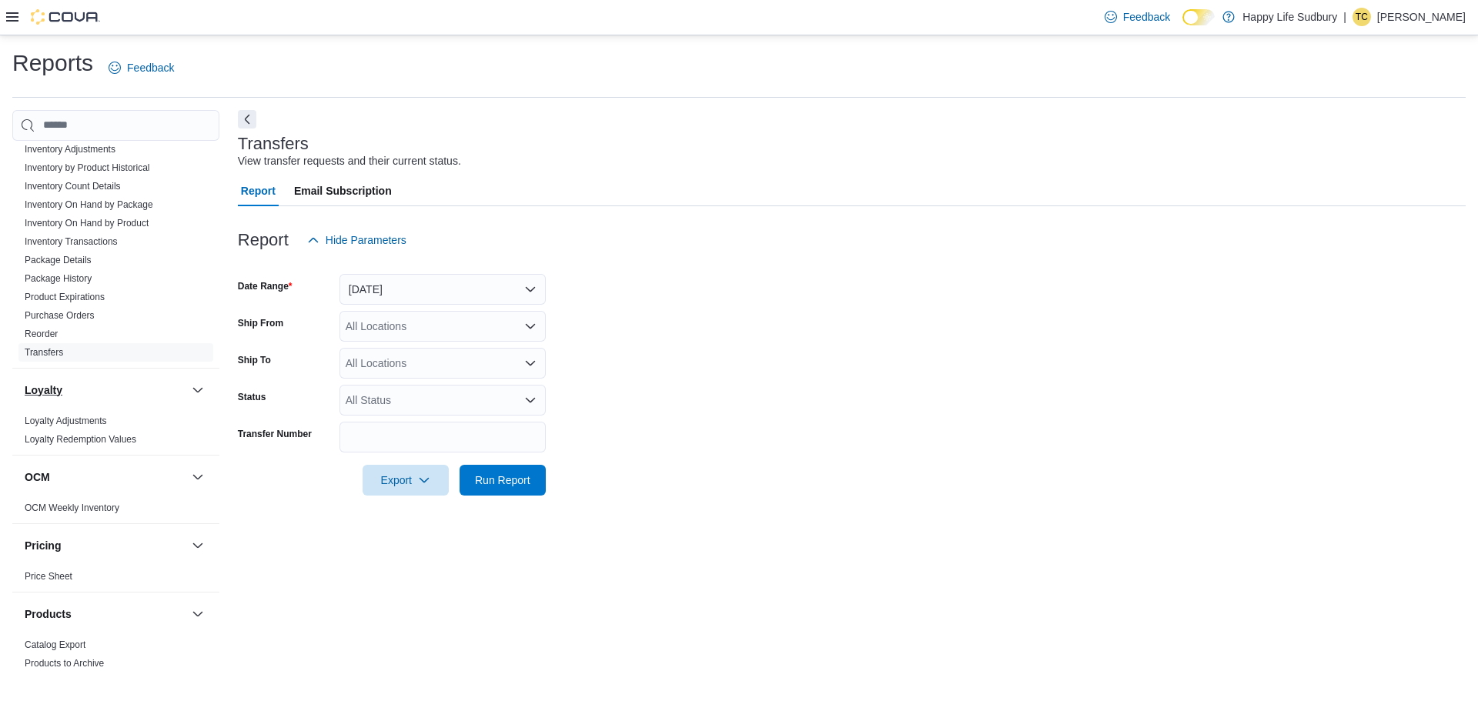
scroll to position [539, 0]
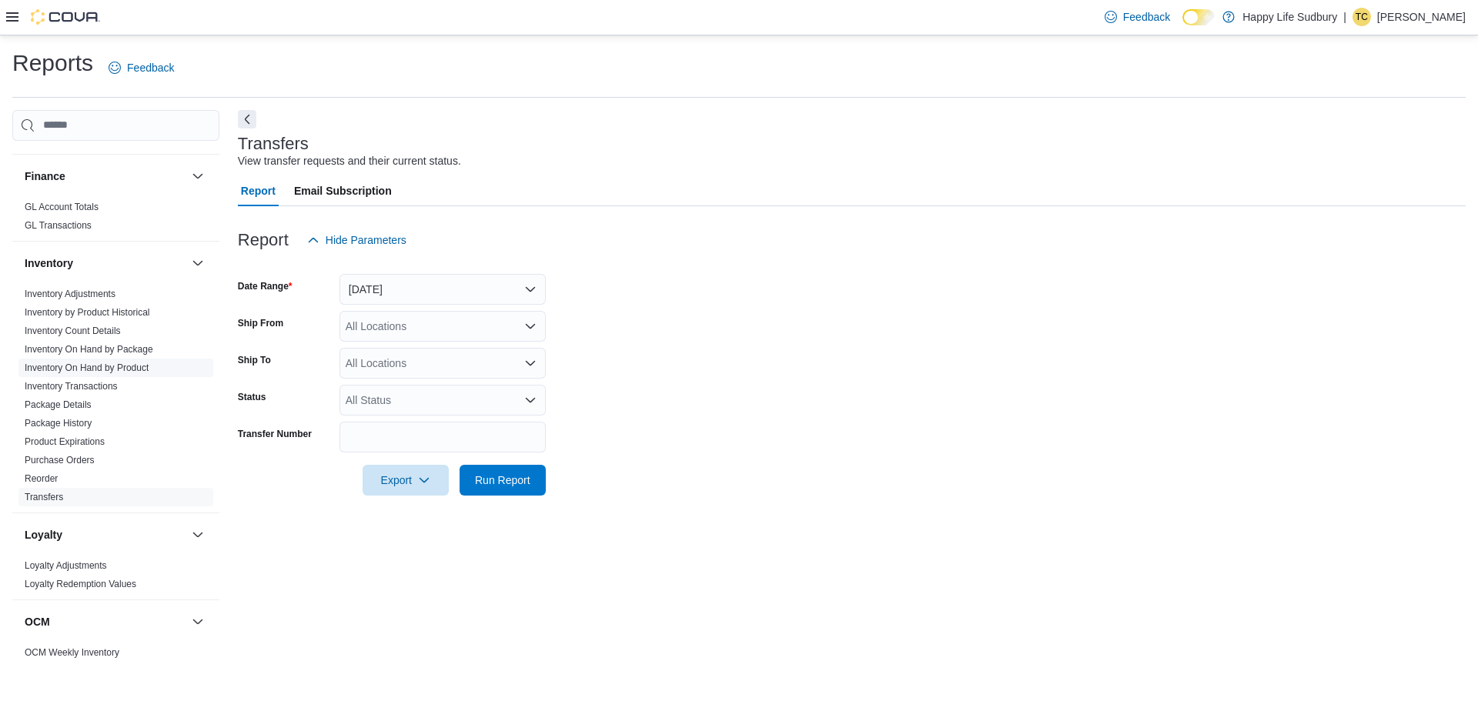
click at [130, 362] on span "Inventory On Hand by Product" at bounding box center [87, 368] width 124 height 12
click at [129, 363] on link "Inventory On Hand by Product" at bounding box center [87, 368] width 124 height 11
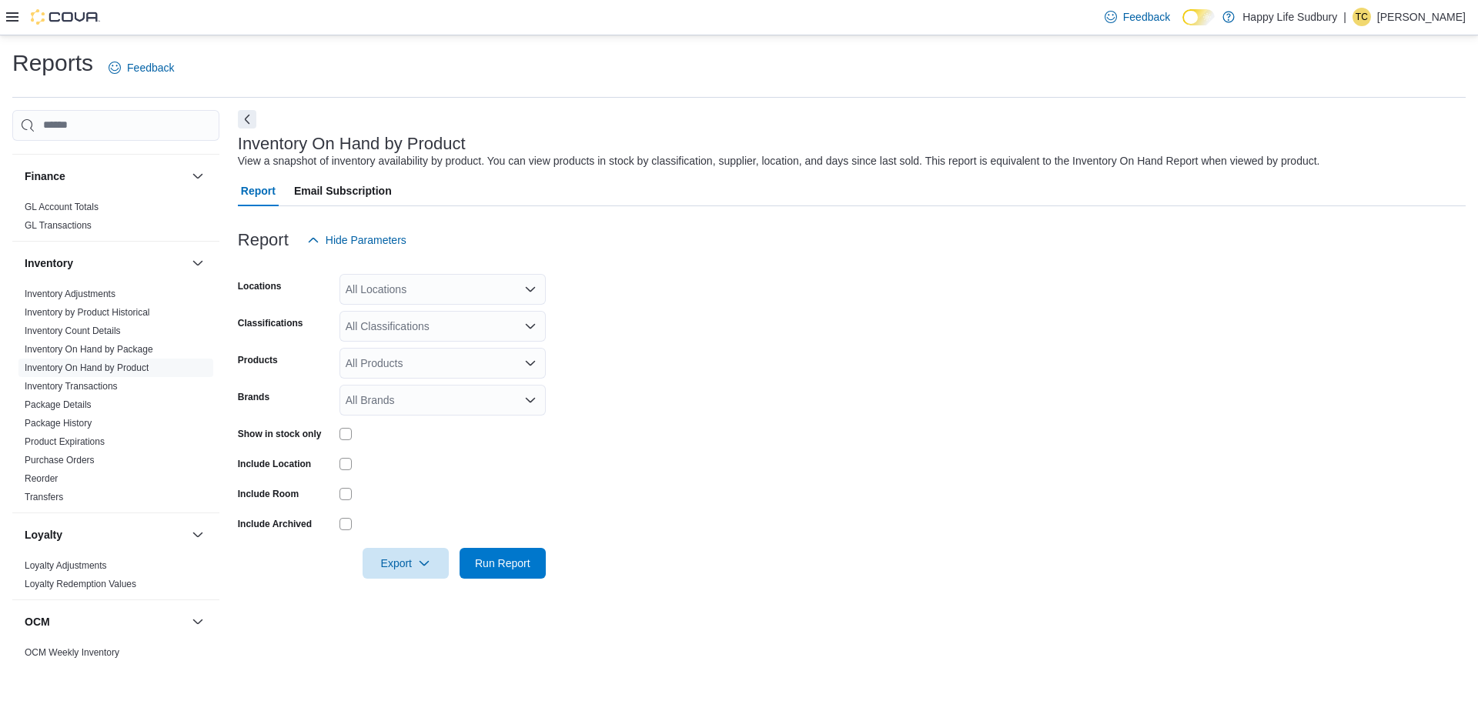
click at [420, 290] on div "All Locations" at bounding box center [443, 289] width 206 height 31
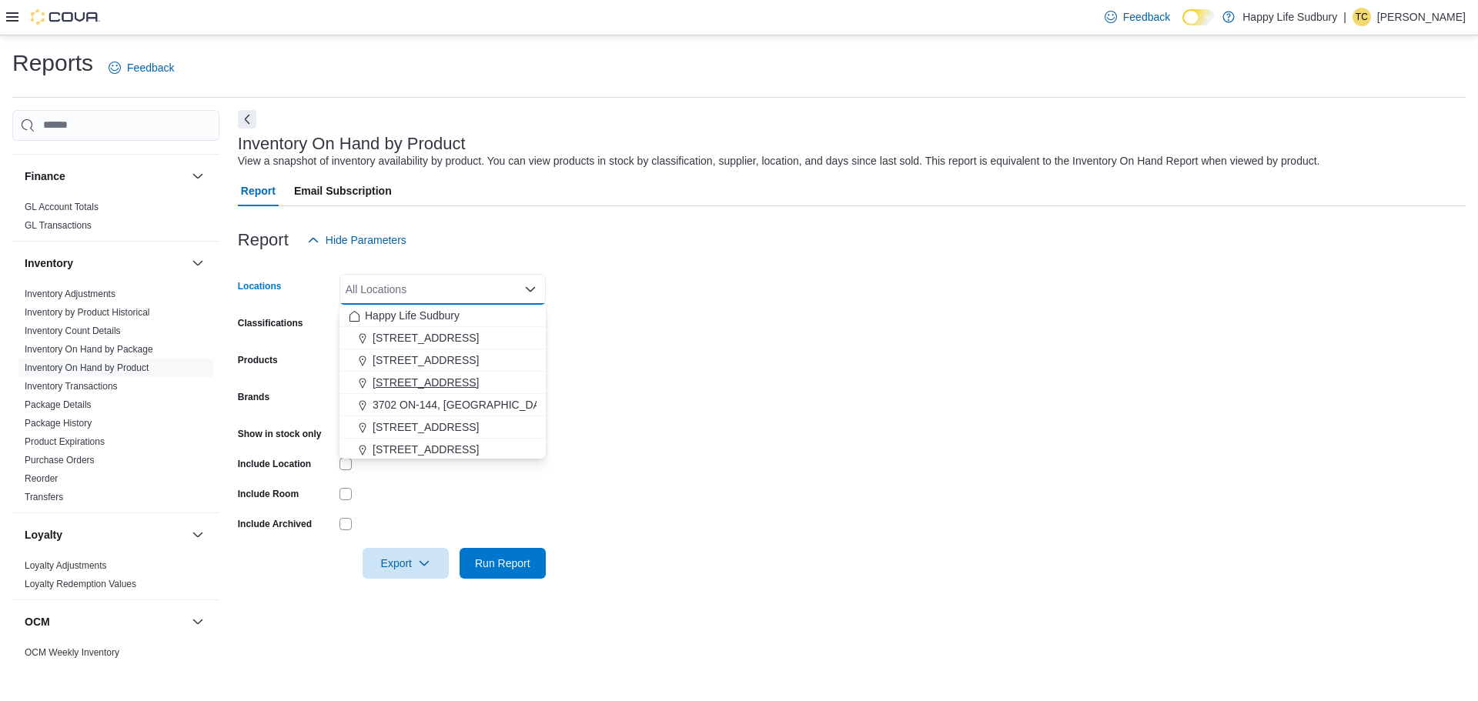
click at [477, 382] on span "[STREET_ADDRESS]" at bounding box center [426, 382] width 106 height 15
click at [683, 379] on form "Locations [STREET_ADDRESS] Combo box. Selected. [STREET_ADDRESS]. Press Backspa…" at bounding box center [852, 417] width 1228 height 323
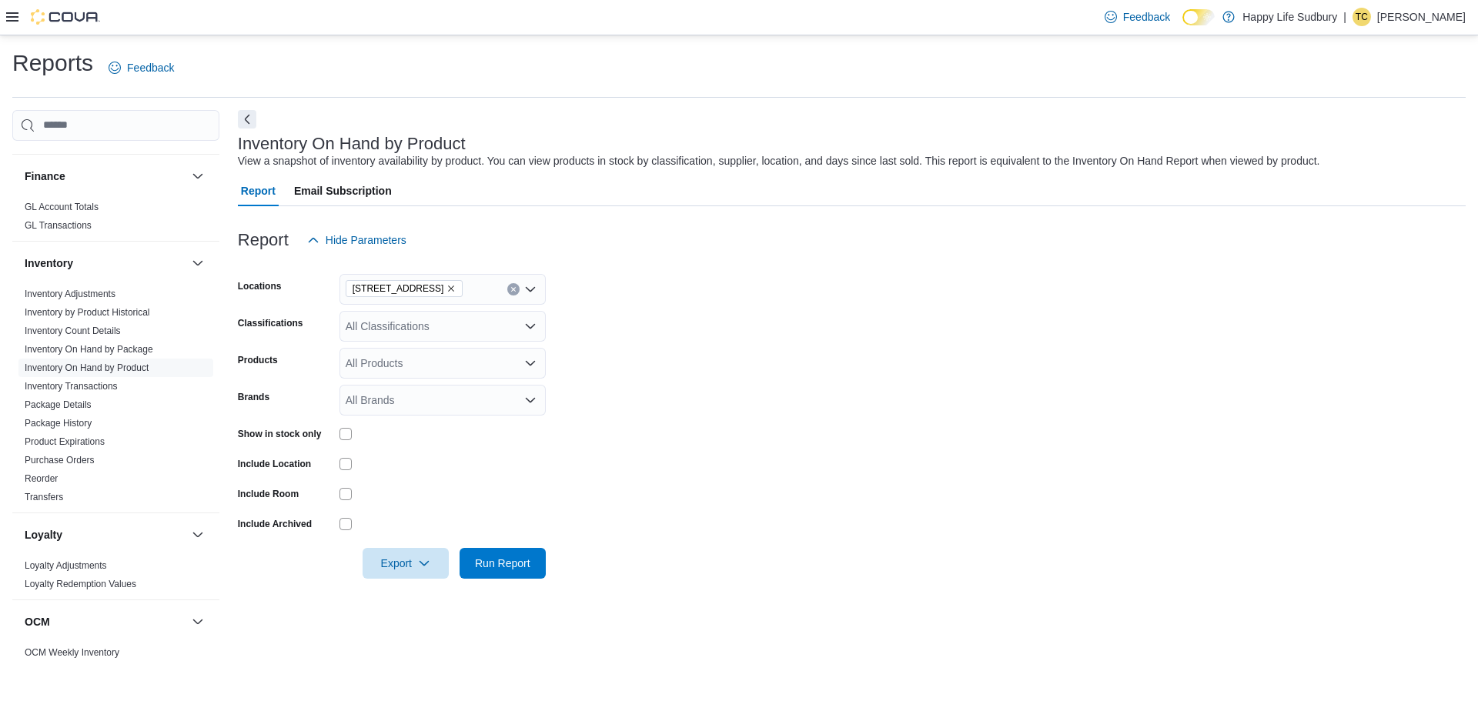
click at [426, 323] on div "All Classifications" at bounding box center [443, 326] width 206 height 31
click at [407, 422] on span "Edibles" at bounding box center [390, 422] width 35 height 15
click at [676, 376] on form "Locations [STREET_ADDRESS] Classifications Edibles Products All Products Brands…" at bounding box center [852, 417] width 1228 height 323
click at [393, 557] on span "Export" at bounding box center [406, 562] width 68 height 31
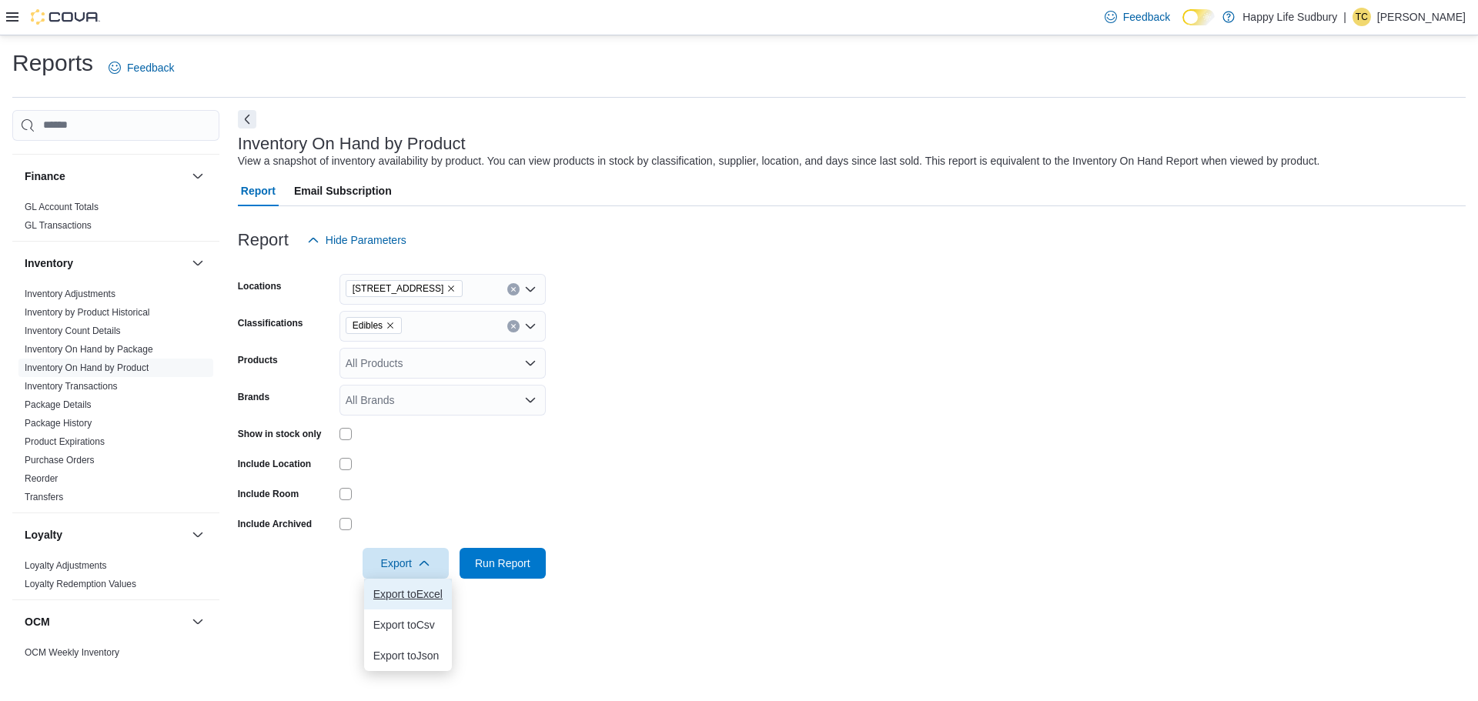
click at [412, 583] on button "Export to Excel" at bounding box center [408, 594] width 88 height 31
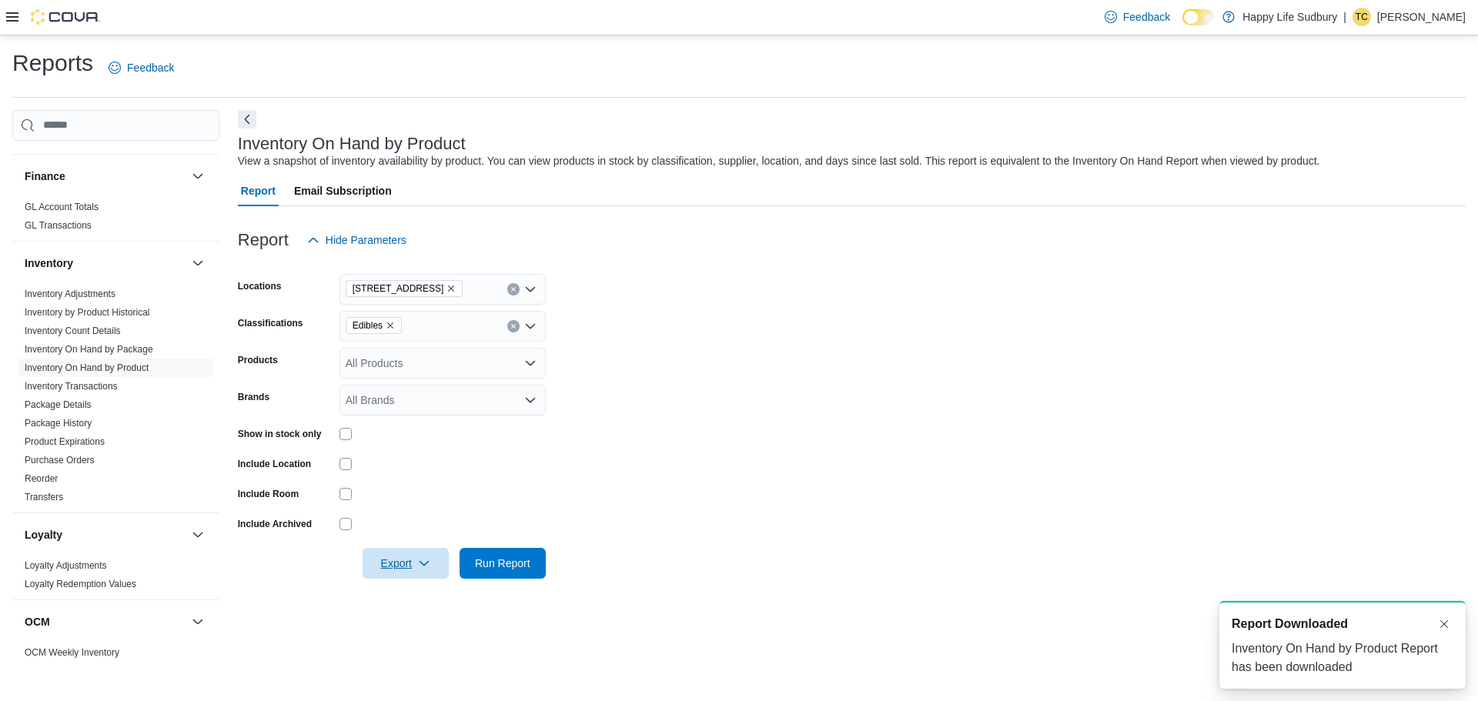
scroll to position [0, 0]
